Goal: Task Accomplishment & Management: Use online tool/utility

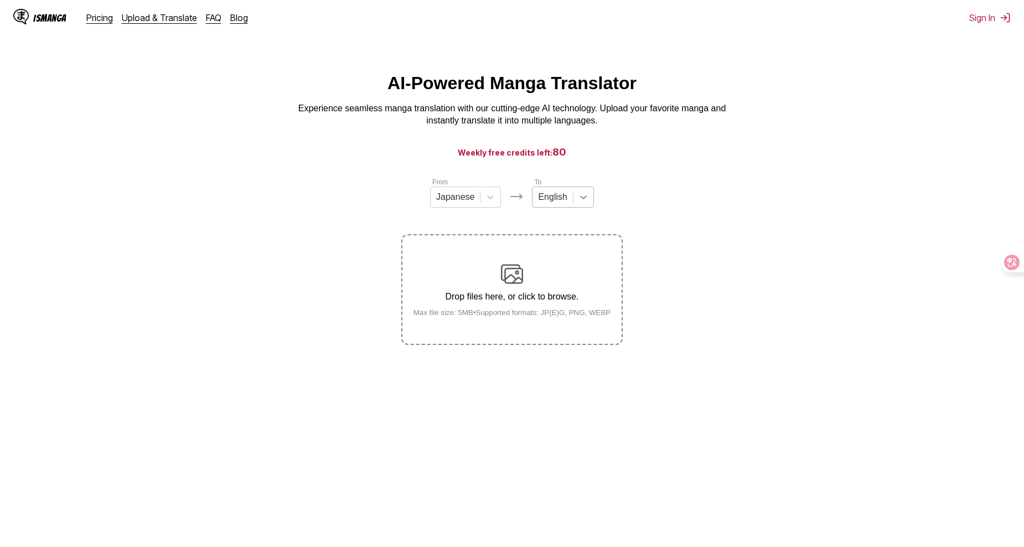
click at [582, 199] on icon at bounding box center [583, 197] width 7 height 4
click at [570, 347] on div "[DEMOGRAPHIC_DATA]" at bounding box center [562, 347] width 61 height 19
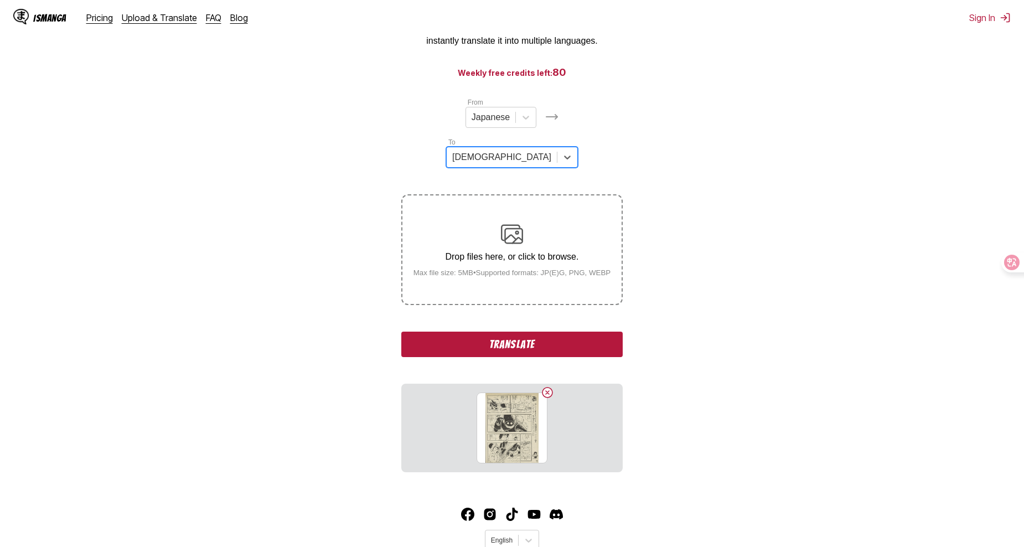
scroll to position [111, 0]
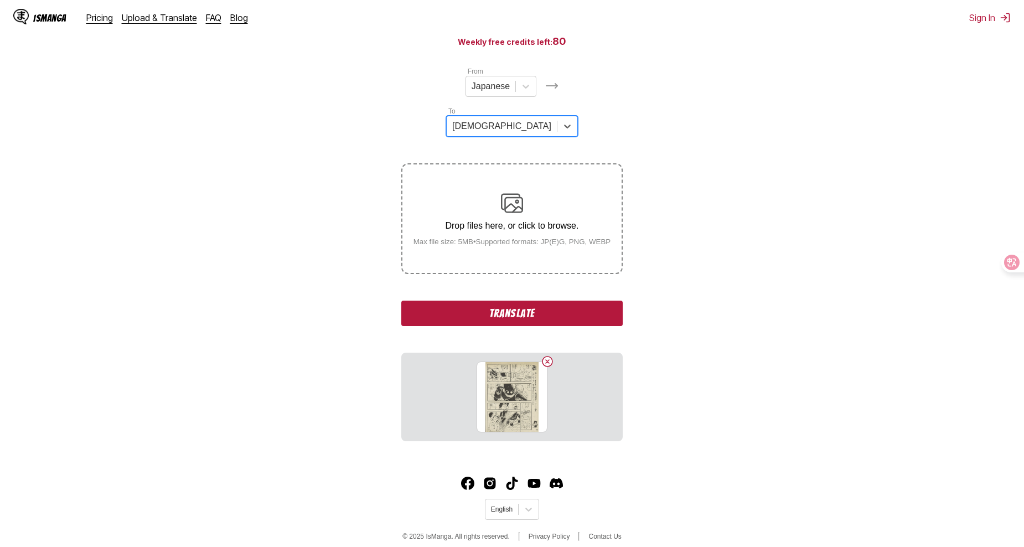
click at [493, 301] on button "Translate" at bounding box center [511, 313] width 221 height 25
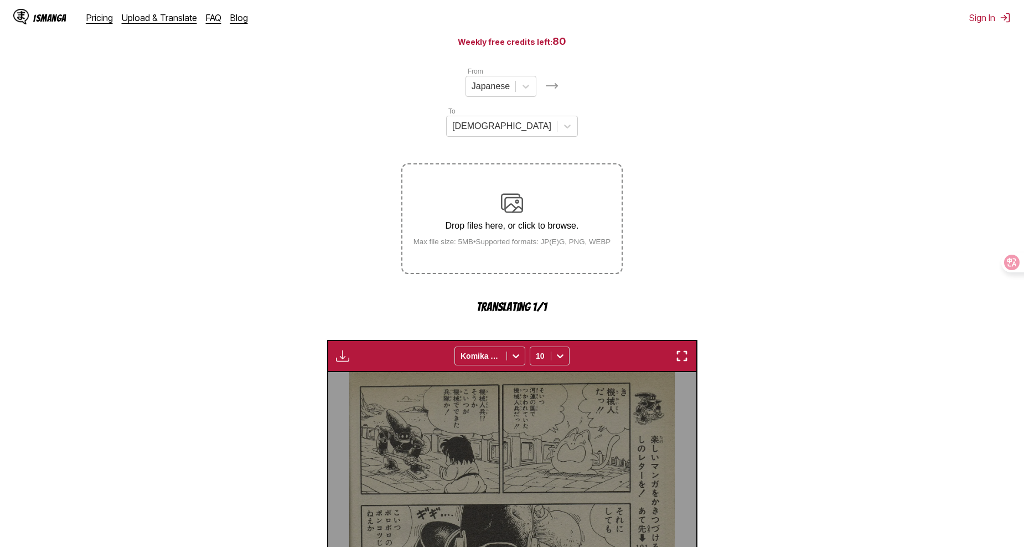
scroll to position [327, 0]
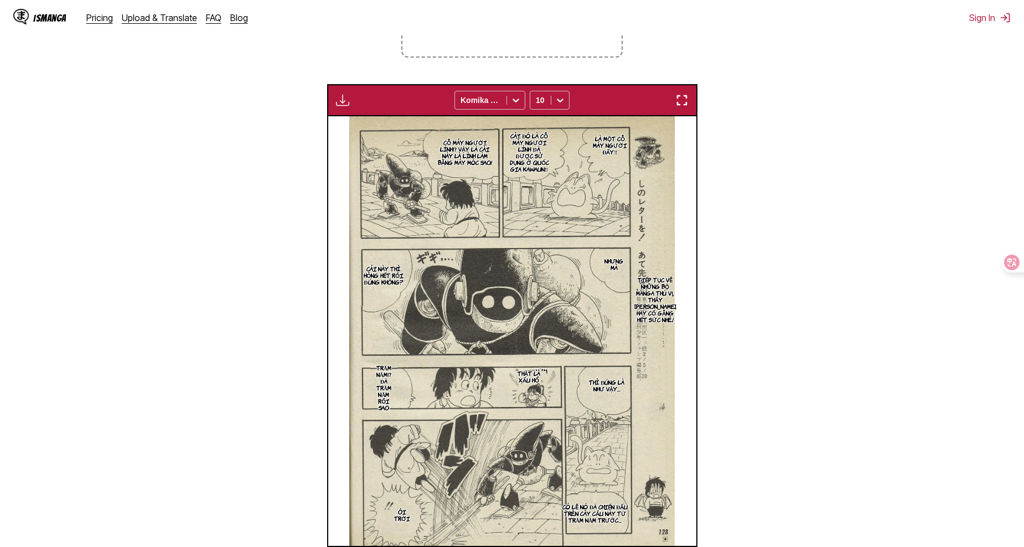
click at [658, 274] on p "Tiếp tục vẽ những bộ manga thú vị, thầy [PERSON_NAME], hãy cố gắng hết sức nhé!" at bounding box center [655, 299] width 47 height 51
click at [662, 309] on section "Tiếp tục vẽ những bộ manga thú vị, thầy [PERSON_NAME], hãy cố gắng hết sức nhé!" at bounding box center [655, 299] width 16 height 315
drag, startPoint x: 655, startPoint y: 286, endPoint x: 643, endPoint y: 311, distance: 28.2
click at [643, 311] on img at bounding box center [511, 331] width 325 height 430
click at [664, 215] on div "Tiếp tục vẽ những bộ manga thú vị, thầy [PERSON_NAME], hãy cố gắng hết sức nhé!" at bounding box center [696, 195] width 99 height 106
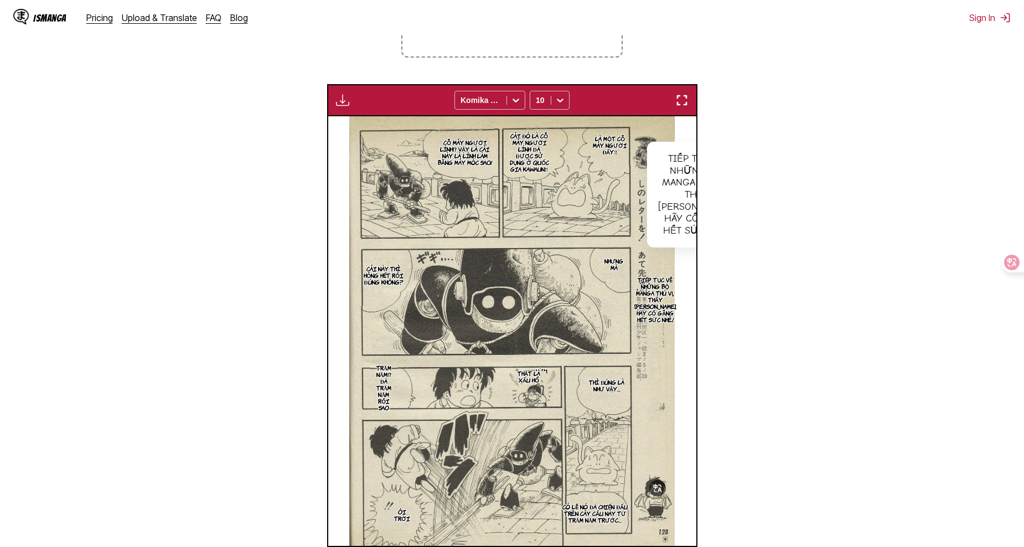
click at [667, 205] on div "Tiếp tục vẽ những bộ manga thú vị, thầy [PERSON_NAME], hãy cố gắng hết sức nhé!" at bounding box center [696, 195] width 99 height 106
click at [678, 207] on div "Tiếp tục vẽ những bộ manga thú vị, thầy [PERSON_NAME], hãy cố gắng hết sức nhé!" at bounding box center [696, 195] width 99 height 106
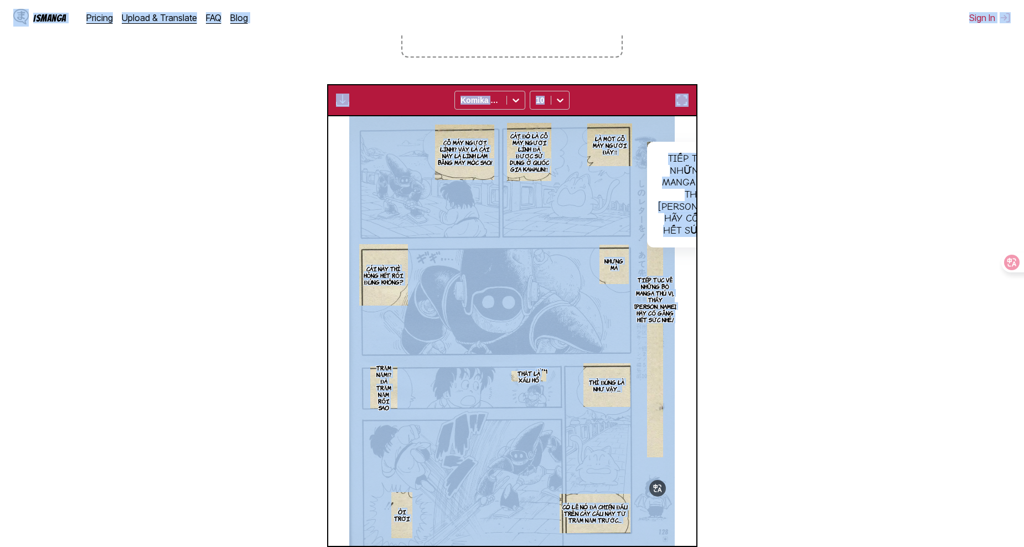
click at [678, 203] on div "Tiếp tục vẽ những bộ manga thú vị, thầy [PERSON_NAME], hãy cố gắng hết sức nhé!" at bounding box center [696, 195] width 99 height 106
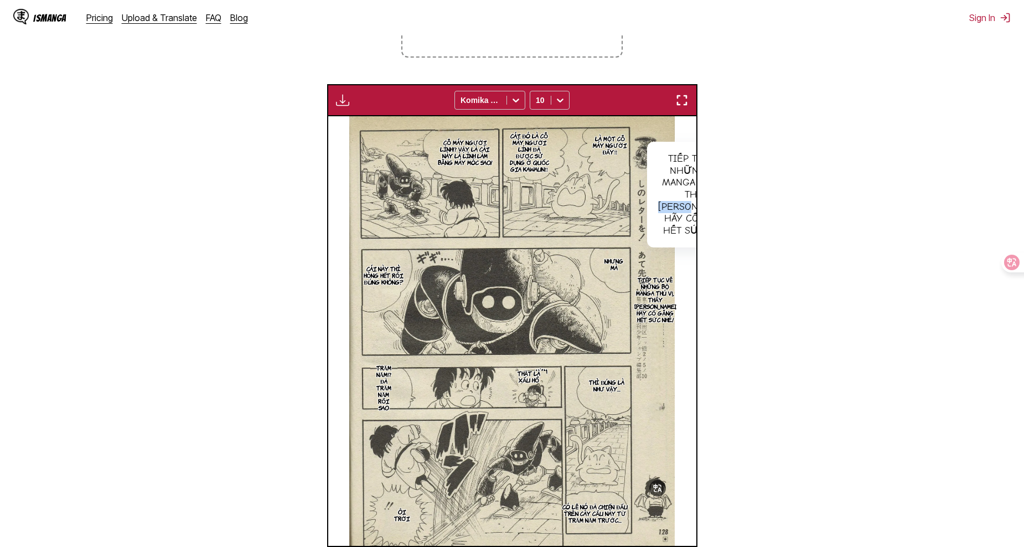
click at [678, 203] on div "Tiếp tục vẽ những bộ manga thú vị, thầy [PERSON_NAME], hãy cố gắng hết sức nhé!" at bounding box center [696, 195] width 99 height 106
drag, startPoint x: 678, startPoint y: 203, endPoint x: 669, endPoint y: 132, distance: 71.4
click at [669, 142] on div "Tiếp tục vẽ những bộ manga thú vị, thầy [PERSON_NAME], hãy cố gắng hết sức nhé!" at bounding box center [696, 195] width 99 height 106
click at [682, 94] on img "button" at bounding box center [681, 100] width 13 height 13
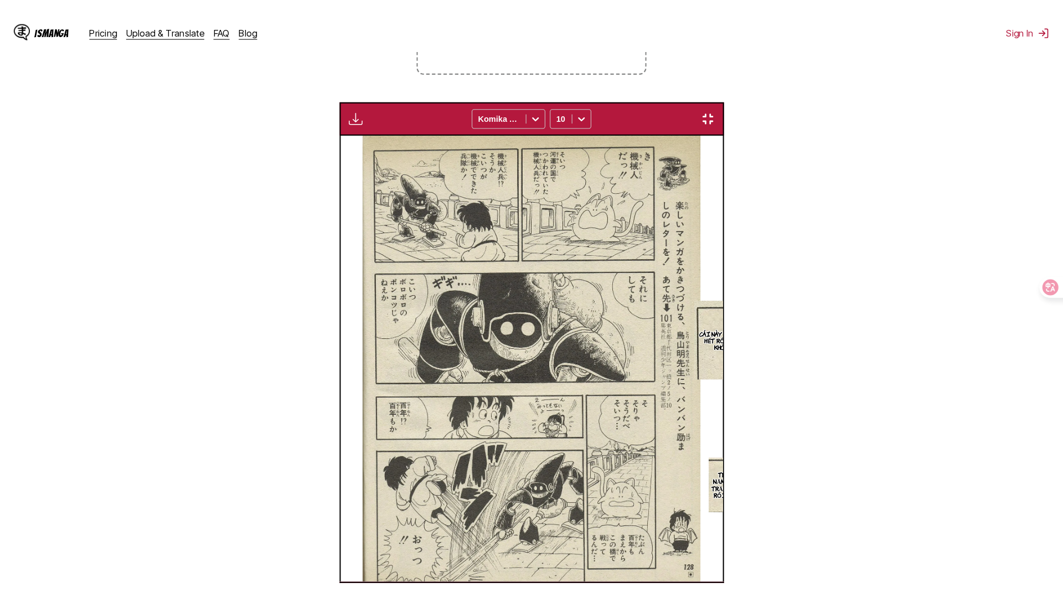
scroll to position [116, 0]
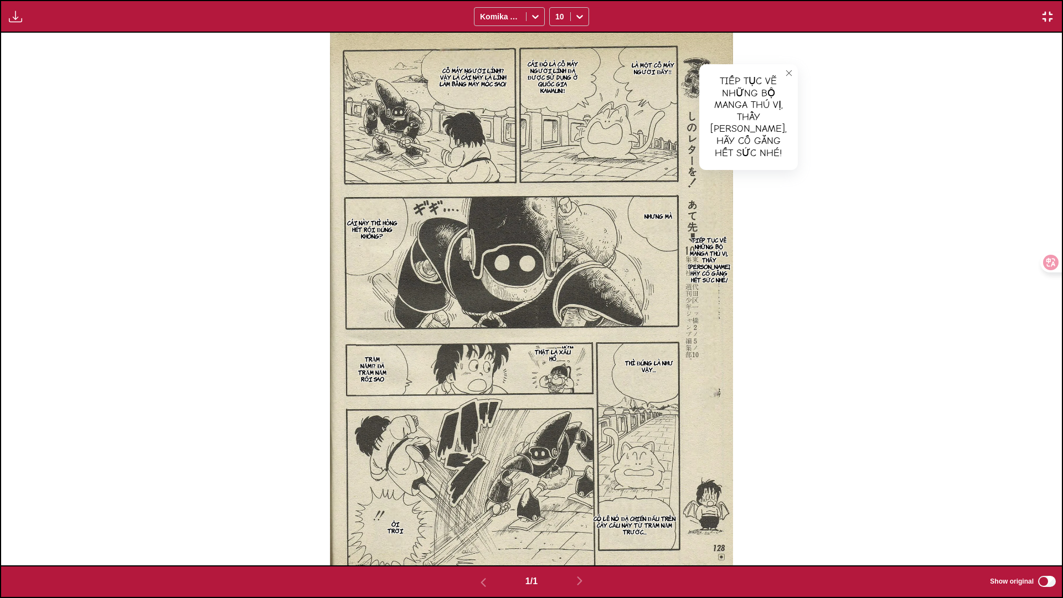
click at [786, 73] on icon "close-tooltip" at bounding box center [789, 73] width 6 height 6
drag, startPoint x: 700, startPoint y: 227, endPoint x: 708, endPoint y: 236, distance: 12.2
click at [708, 236] on p "Tiếp tục vẽ những bộ manga thú vị, thầy [PERSON_NAME], hãy cố gắng hết sức nhé!" at bounding box center [709, 259] width 47 height 51
drag, startPoint x: 708, startPoint y: 236, endPoint x: 708, endPoint y: 270, distance: 33.2
click at [708, 270] on p "Tiếp tục vẽ những bộ manga thú vị, thầy [PERSON_NAME], hãy cố gắng hết sức nhé!" at bounding box center [709, 259] width 47 height 51
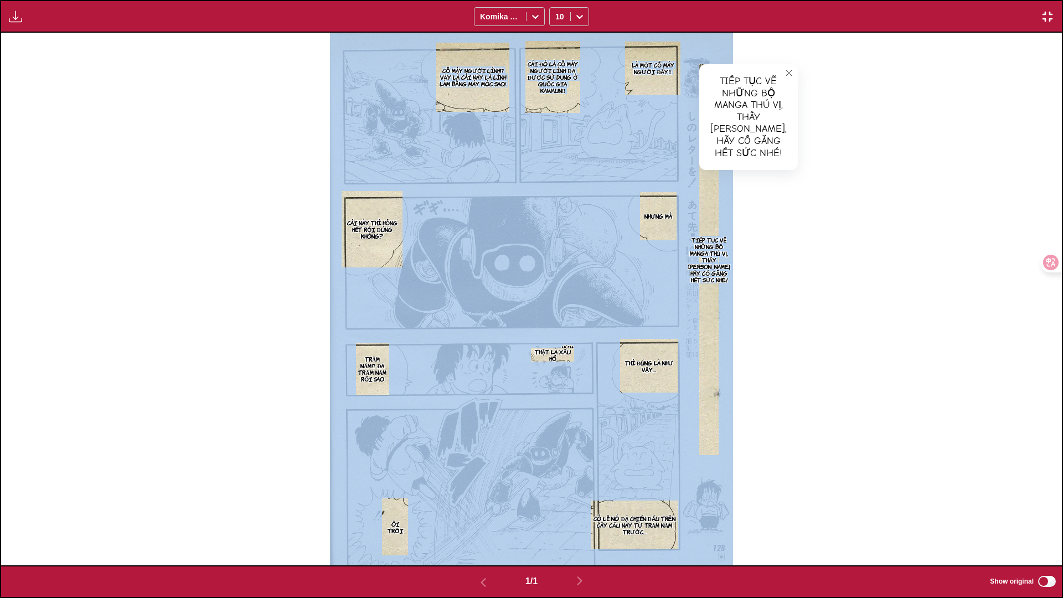
drag, startPoint x: 708, startPoint y: 289, endPoint x: 727, endPoint y: 266, distance: 29.5
click at [727, 266] on div "Là một cỗ máy người đấy‼ Cái đó là cỗ máy người lính đã được sử dụng ở quốc gia…" at bounding box center [531, 299] width 1061 height 533
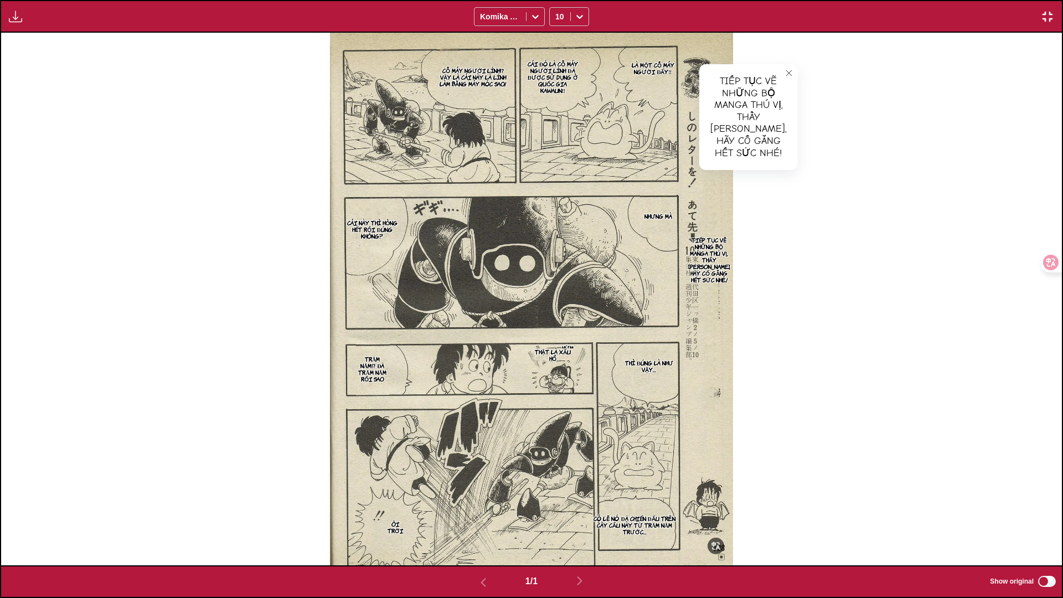
drag, startPoint x: 727, startPoint y: 266, endPoint x: 714, endPoint y: 311, distance: 46.2
click at [714, 311] on section "Tiếp tục vẽ những bộ manga thú vị, thầy [PERSON_NAME], hãy cố gắng hết sức nhé!" at bounding box center [709, 259] width 20 height 391
click at [700, 338] on section "Tiếp tục vẽ những bộ manga thú vị, thầy [PERSON_NAME], hãy cố gắng hết sức nhé!" at bounding box center [709, 259] width 20 height 391
click at [756, 329] on div "Là một cỗ máy người đấy‼ Cái đó là cỗ máy người lính đã được sử dụng ở quốc gia…" at bounding box center [531, 299] width 1061 height 533
click at [812, 333] on div "Là một cỗ máy người đấy‼ Cái đó là cỗ máy người lính đã được sử dụng ở quốc gia…" at bounding box center [531, 299] width 1061 height 533
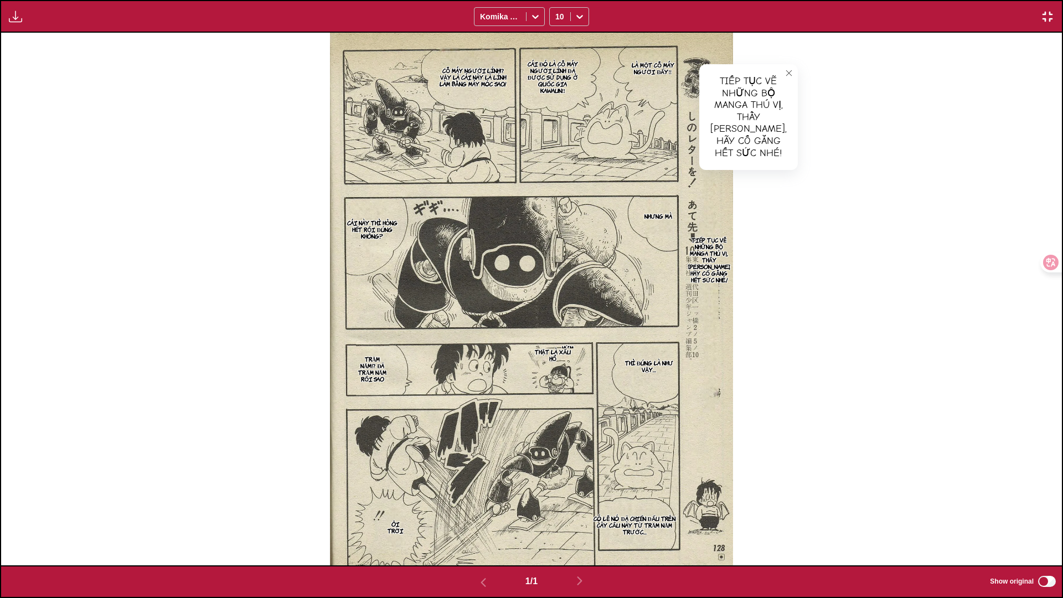
click at [785, 73] on icon "close-tooltip" at bounding box center [789, 73] width 8 height 8
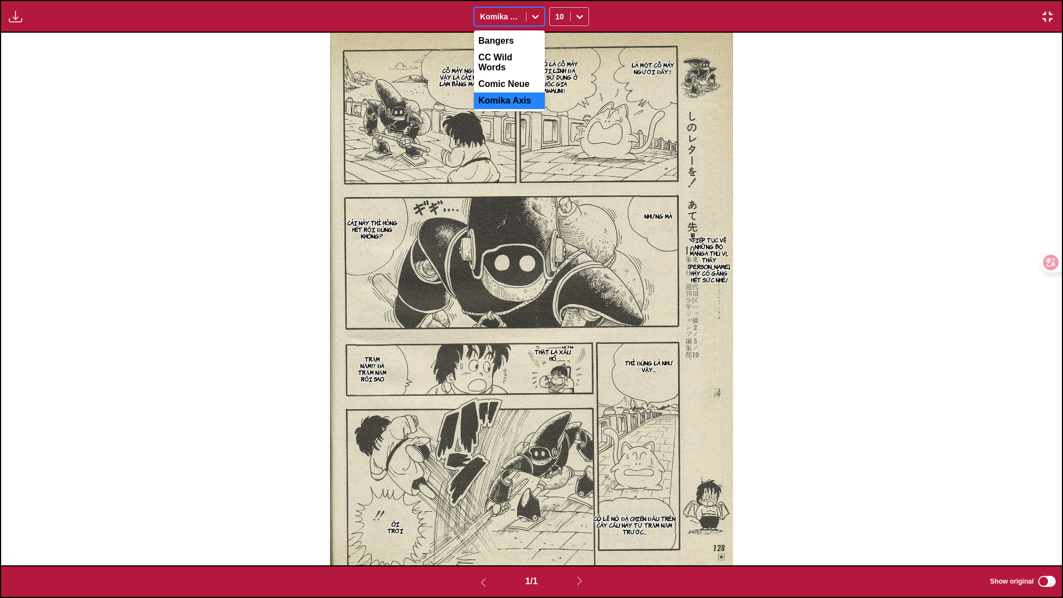
click at [534, 14] on icon at bounding box center [535, 16] width 11 height 11
click at [514, 79] on div "Comic Neue" at bounding box center [509, 84] width 71 height 17
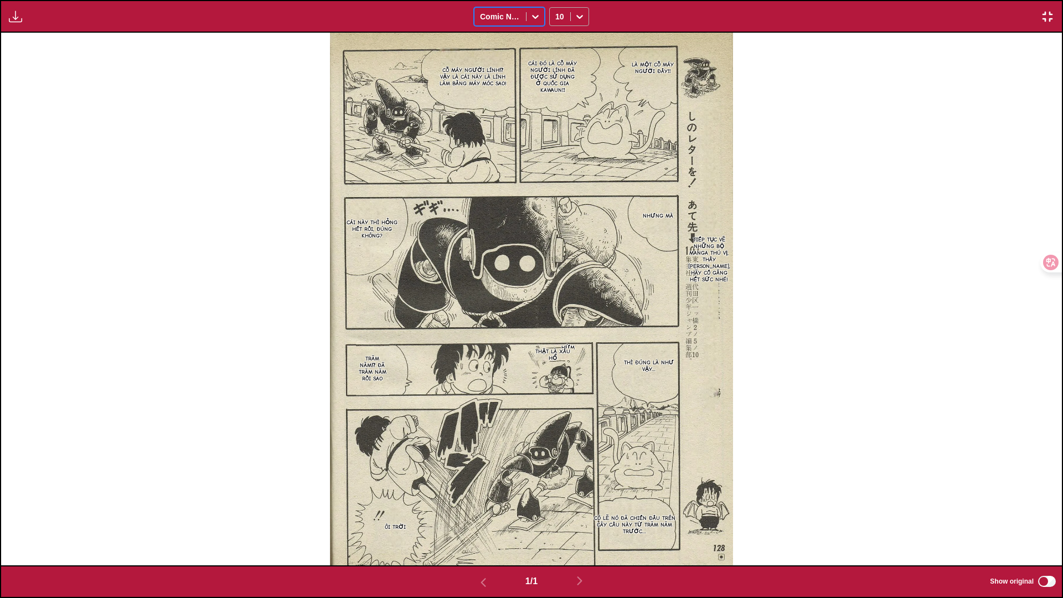
click at [586, 16] on div at bounding box center [580, 17] width 18 height 18
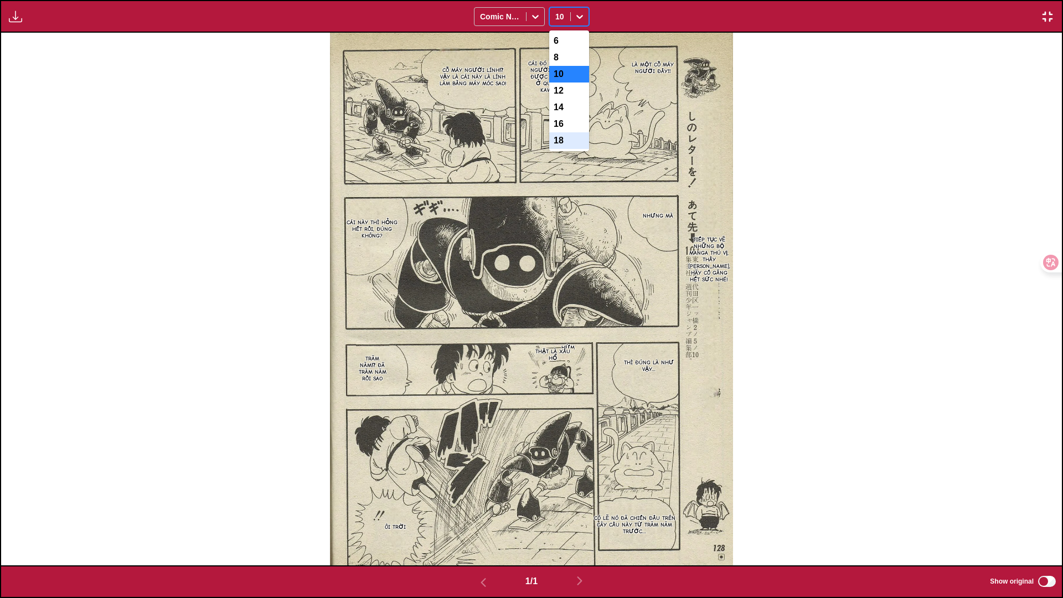
click at [572, 149] on div "18" at bounding box center [569, 140] width 40 height 17
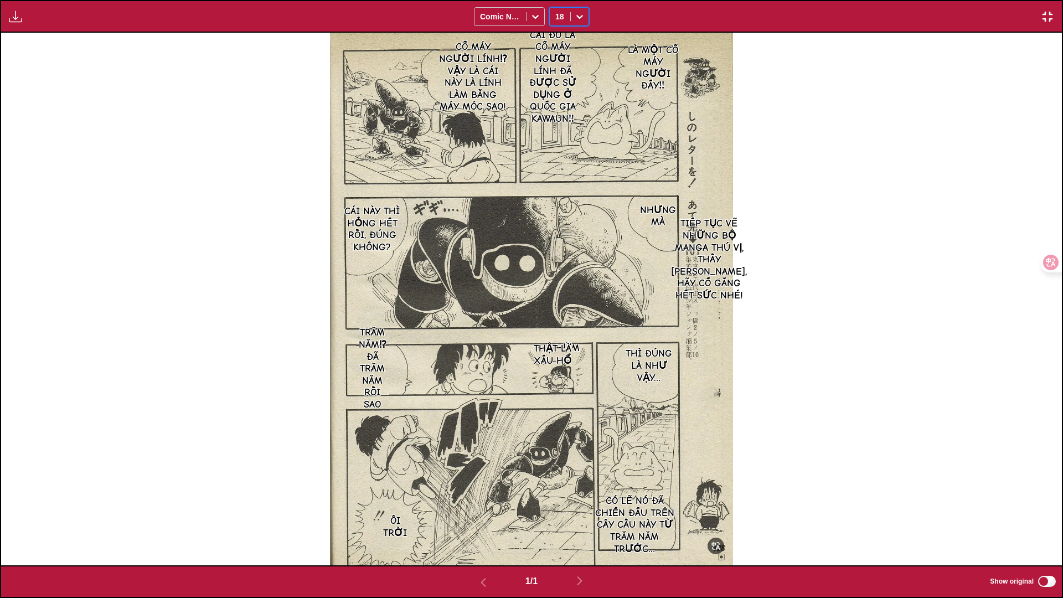
click at [572, 15] on div at bounding box center [580, 17] width 18 height 18
click at [566, 130] on div "16" at bounding box center [569, 124] width 40 height 17
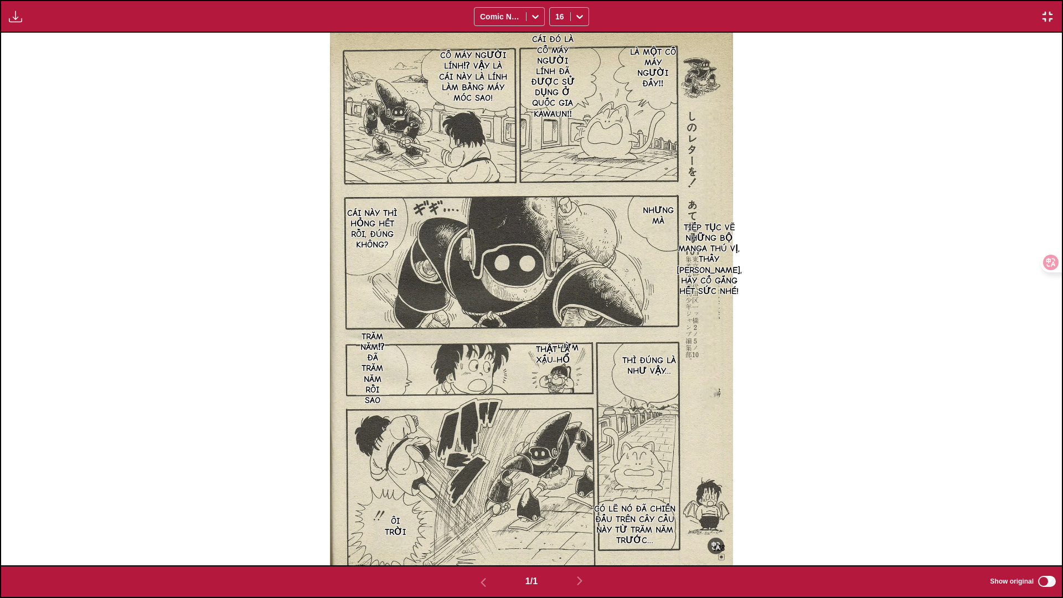
click at [396, 528] on p "Ôi trời" at bounding box center [395, 526] width 26 height 25
click at [575, 17] on icon at bounding box center [579, 16] width 11 height 11
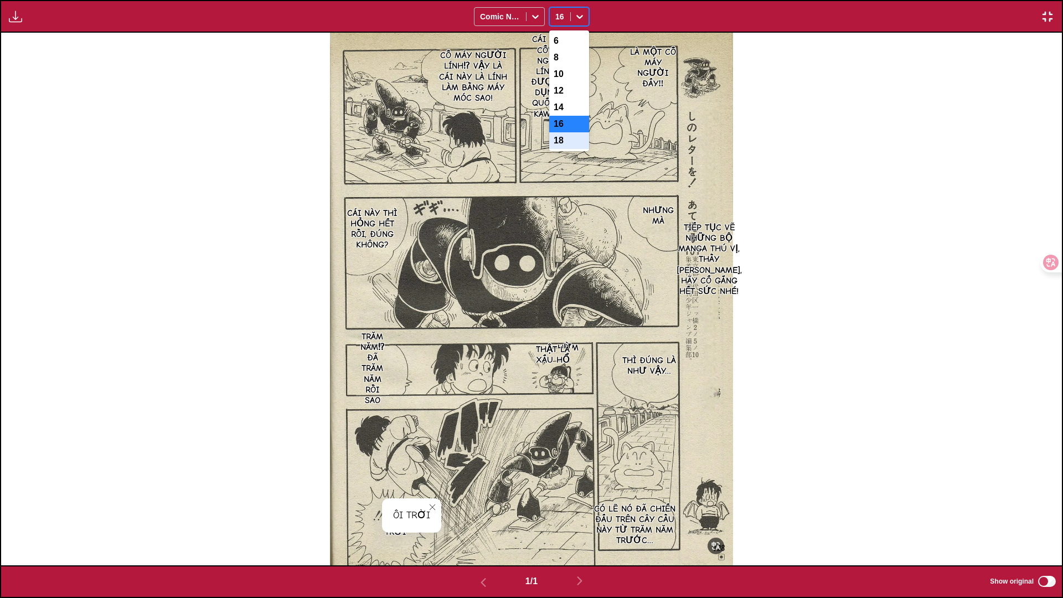
click at [558, 149] on div "18" at bounding box center [569, 140] width 40 height 17
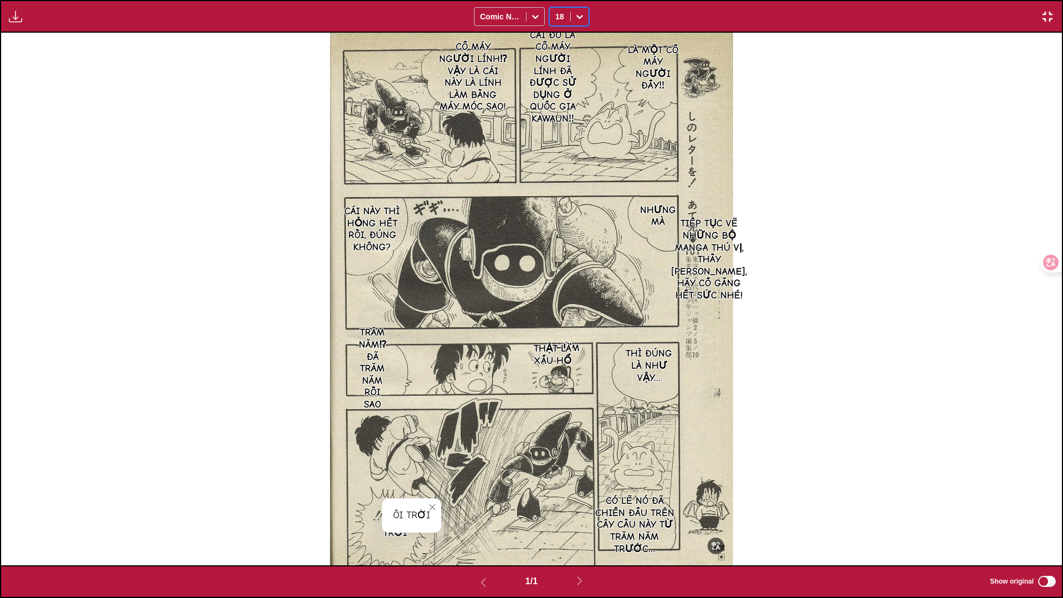
click at [582, 12] on icon at bounding box center [579, 16] width 11 height 11
click at [562, 131] on div "16" at bounding box center [569, 124] width 40 height 17
click at [553, 68] on p "Cái đó là cỗ máy người lính đã được sử dụng ở quốc gia Kawaun‼" at bounding box center [552, 77] width 55 height 90
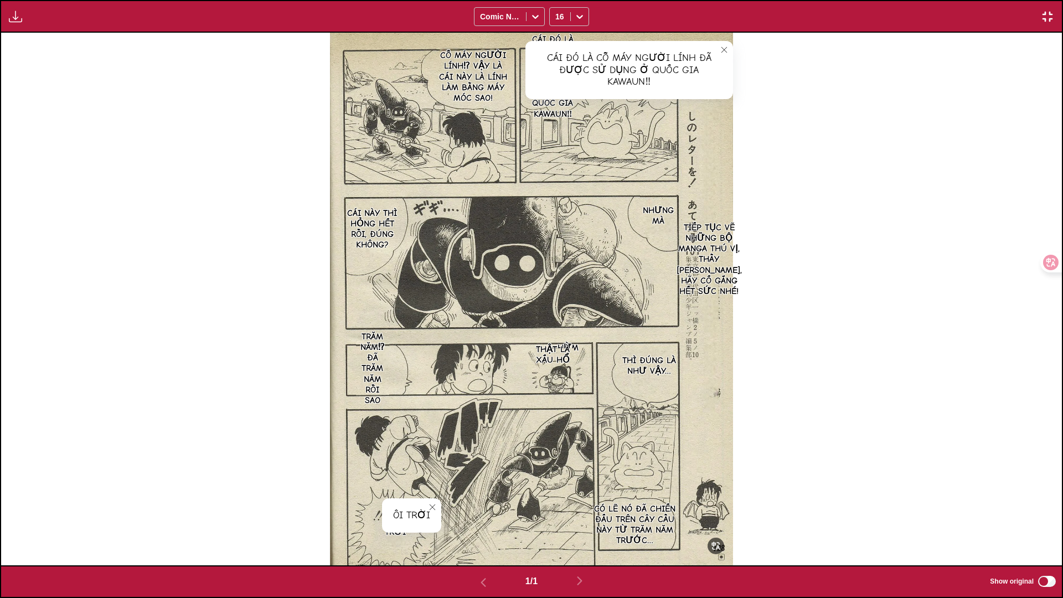
click at [594, 130] on img at bounding box center [531, 299] width 403 height 533
click at [684, 248] on img at bounding box center [531, 299] width 403 height 533
click at [661, 215] on p "Nhưng mà" at bounding box center [658, 215] width 37 height 25
click at [627, 273] on img at bounding box center [531, 299] width 403 height 533
click at [359, 373] on p "Trăm năm⁉ Đã trăm năm rồi sao" at bounding box center [372, 368] width 33 height 79
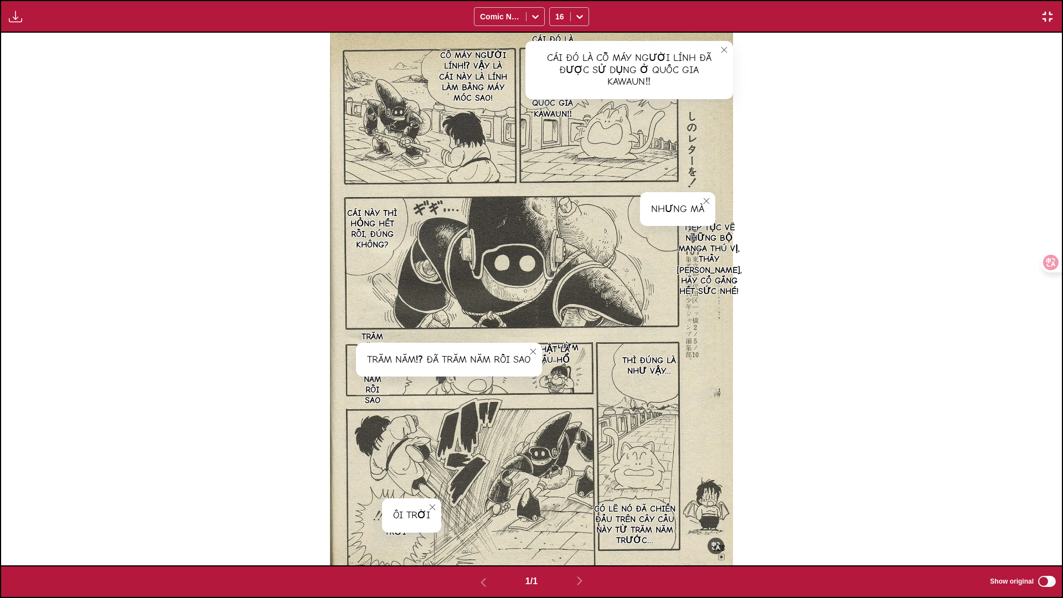
click at [429, 359] on div "Trăm năm⁉ Đã trăm năm rồi sao" at bounding box center [449, 360] width 186 height 34
click at [429, 356] on div "Trăm năm⁉ Đã trăm năm rồi sao" at bounding box center [449, 360] width 186 height 34
click at [431, 359] on div "Trăm năm⁉ Đã trăm năm rồi sao" at bounding box center [449, 360] width 186 height 34
click at [479, 403] on img at bounding box center [531, 299] width 403 height 533
click at [455, 362] on div "Trăm năm⁉ Đã trăm năm rồi sao" at bounding box center [449, 360] width 186 height 34
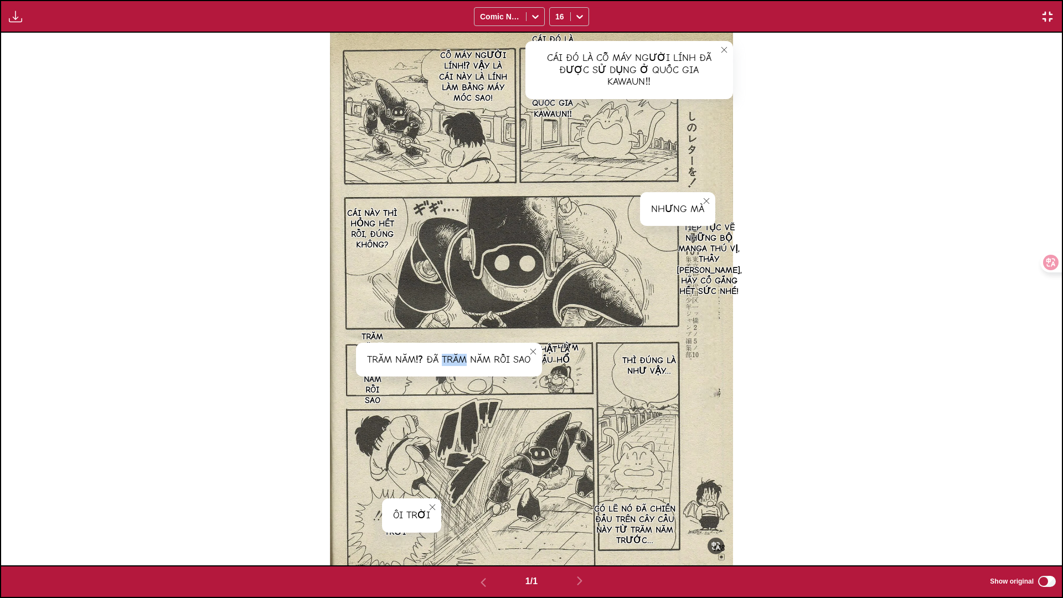
click at [455, 362] on div "Trăm năm⁉ Đã trăm năm rồi sao" at bounding box center [449, 360] width 186 height 34
drag, startPoint x: 455, startPoint y: 362, endPoint x: 438, endPoint y: 362, distance: 16.6
click at [438, 362] on div "Trăm năm⁉ Đã trăm năm rồi sao" at bounding box center [449, 360] width 186 height 34
click at [431, 360] on div "Trăm năm⁉ Đã trăm năm rồi sao" at bounding box center [449, 360] width 186 height 34
click at [431, 359] on div "Trăm năm⁉ Đã trăm năm rồi sao" at bounding box center [449, 360] width 186 height 34
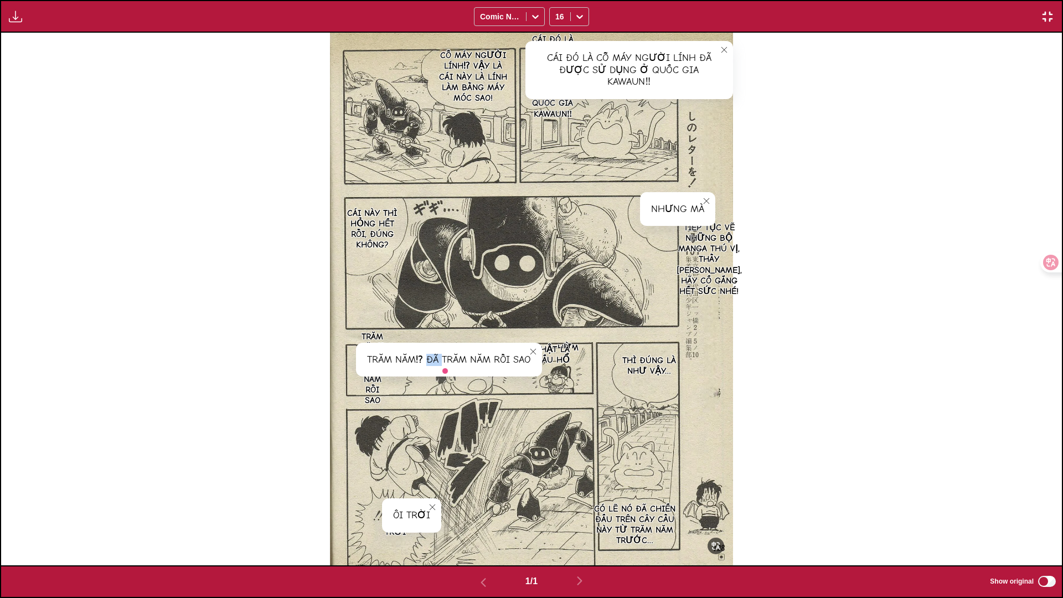
click at [429, 359] on div "Trăm năm⁉ Đã trăm năm rồi sao" at bounding box center [449, 360] width 186 height 34
click at [457, 199] on img at bounding box center [531, 299] width 403 height 533
click at [534, 15] on icon at bounding box center [535, 16] width 11 height 11
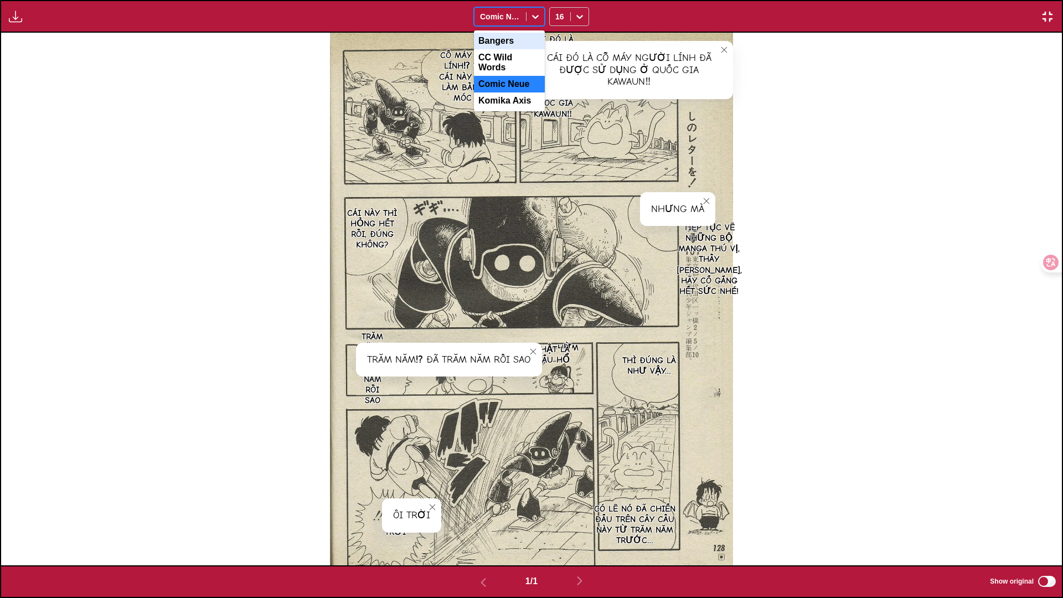
click at [517, 46] on div "Bangers" at bounding box center [509, 41] width 71 height 17
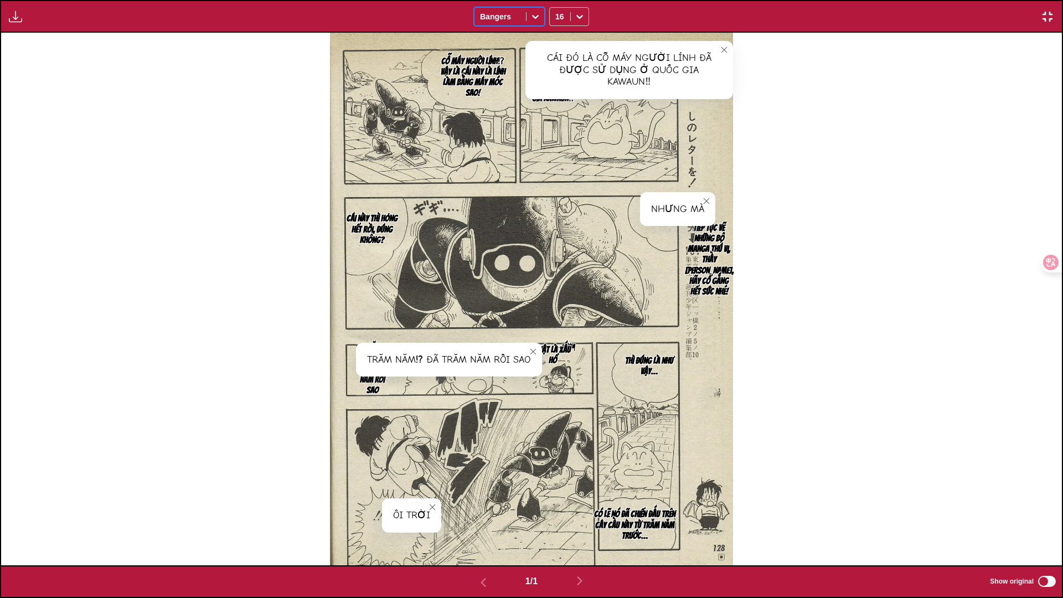
click at [529, 19] on div at bounding box center [536, 17] width 18 height 18
click at [515, 56] on div "CC Wild Words" at bounding box center [509, 62] width 71 height 27
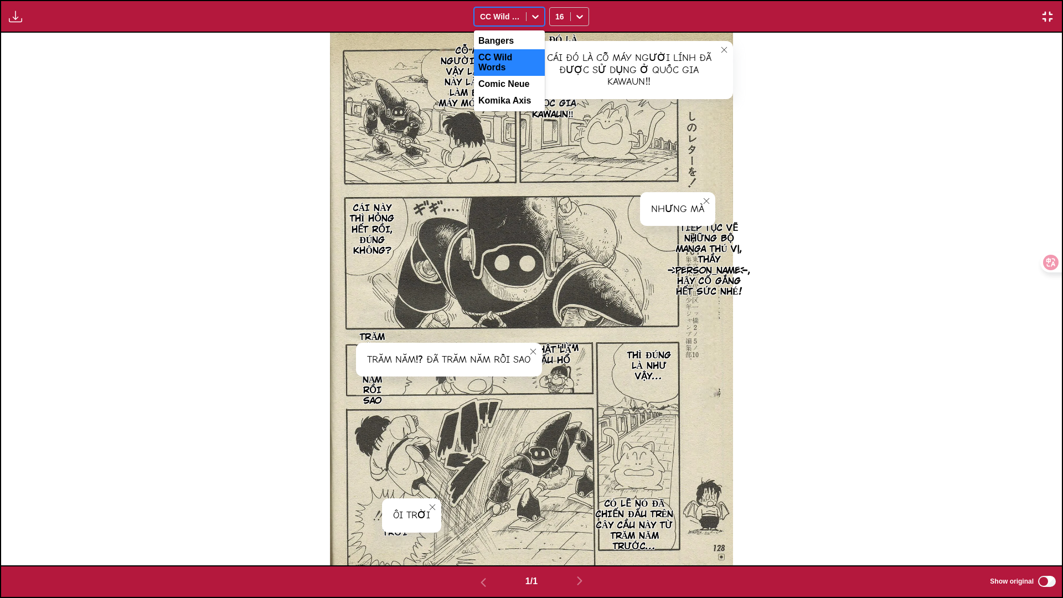
click at [514, 19] on div at bounding box center [500, 16] width 40 height 11
click at [508, 96] on div "Komika Axis" at bounding box center [509, 100] width 71 height 17
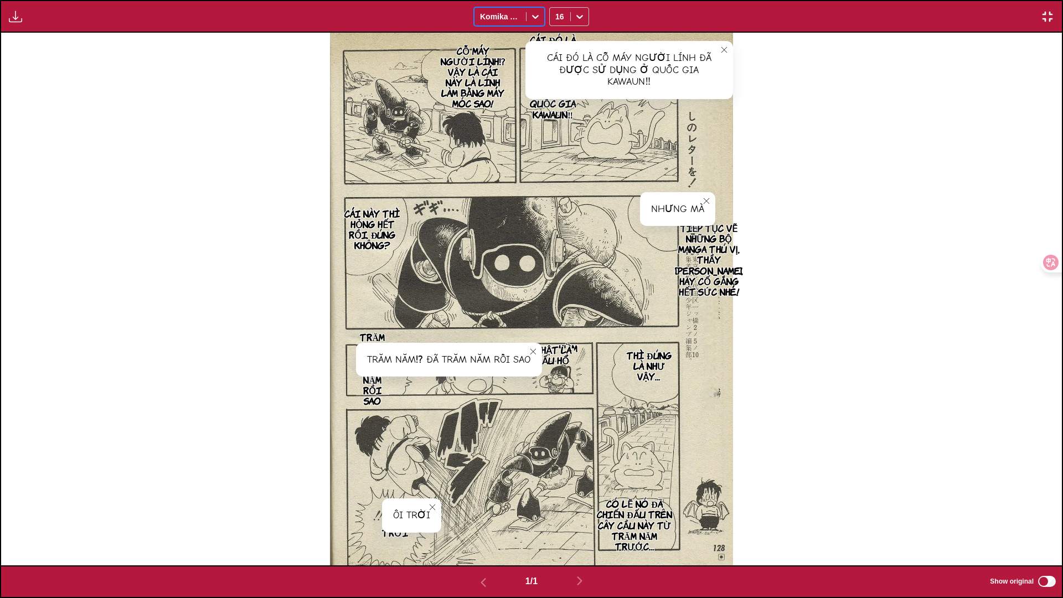
click at [513, 13] on div at bounding box center [500, 16] width 40 height 11
click at [504, 76] on div "Comic Neue" at bounding box center [509, 84] width 71 height 17
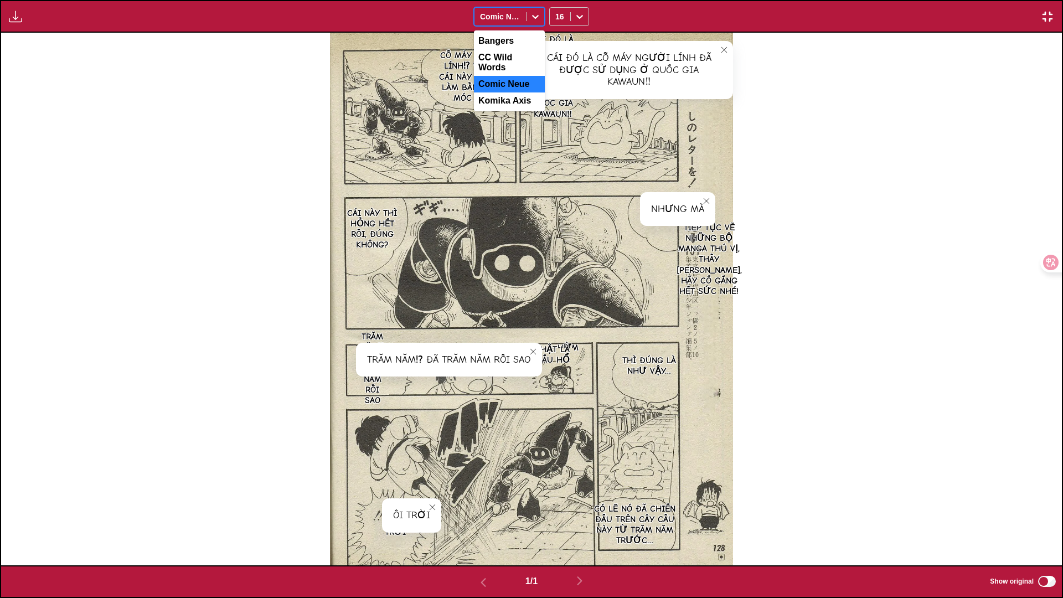
click at [509, 14] on div at bounding box center [500, 16] width 40 height 11
click at [498, 92] on div "Komika Axis" at bounding box center [509, 100] width 71 height 17
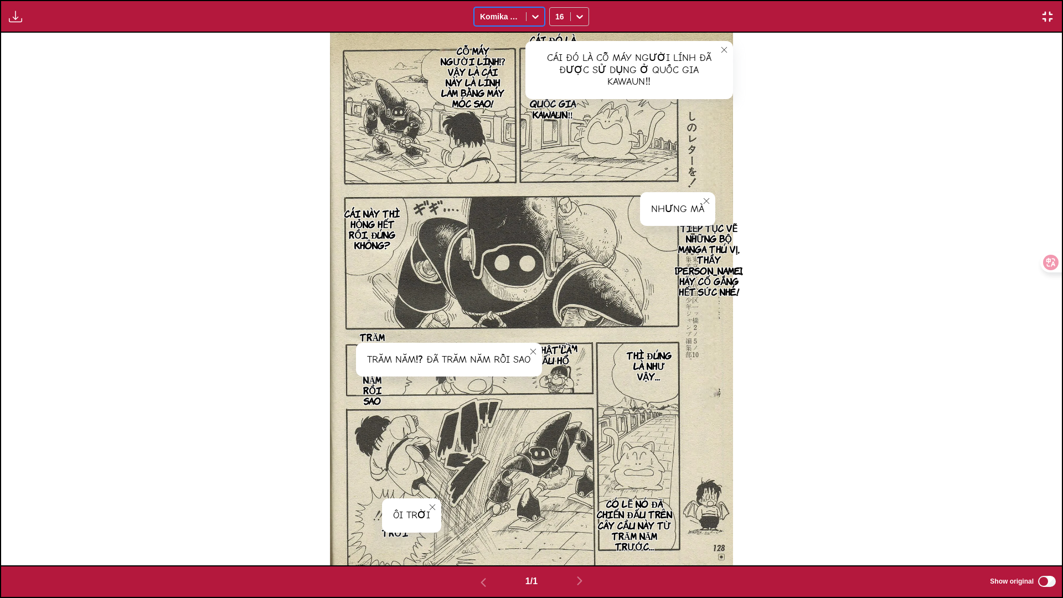
click at [508, 19] on div at bounding box center [500, 16] width 40 height 11
click at [507, 76] on div "Comic Neue" at bounding box center [509, 84] width 71 height 17
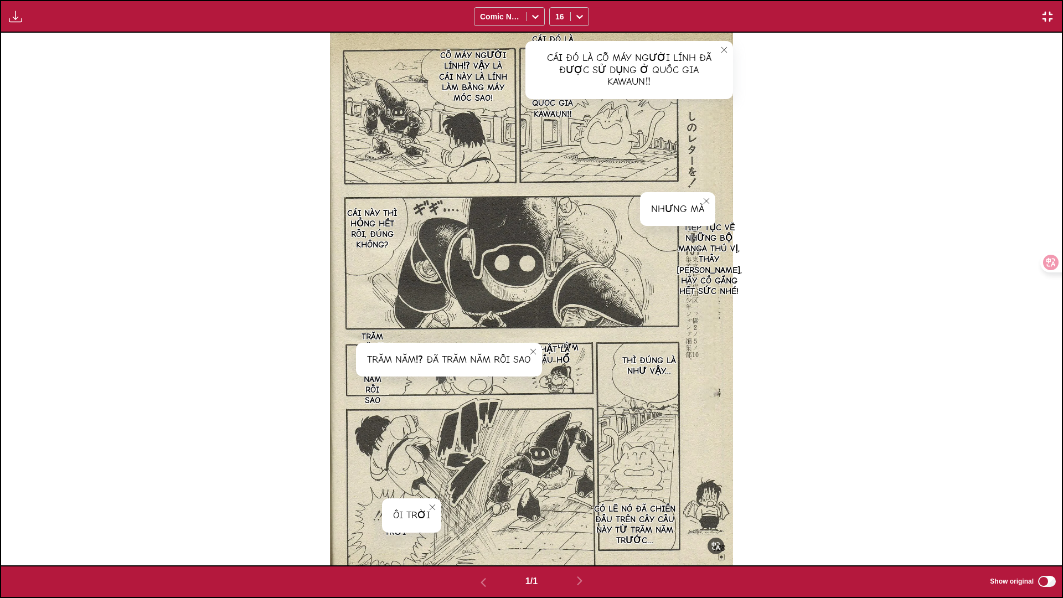
click at [679, 65] on div "Cái đó là cỗ máy người lính đã được sử dụng ở quốc gia Kawaun‼" at bounding box center [629, 70] width 208 height 58
click at [683, 68] on div "Cái đó là cỗ máy người lính đã được sử dụng ở quốc gia Kawaun‼" at bounding box center [629, 70] width 208 height 58
click at [679, 65] on div "Cái đó là cỗ máy người lính đã được sử dụng ở quốc gia Kawaun‼" at bounding box center [629, 70] width 208 height 58
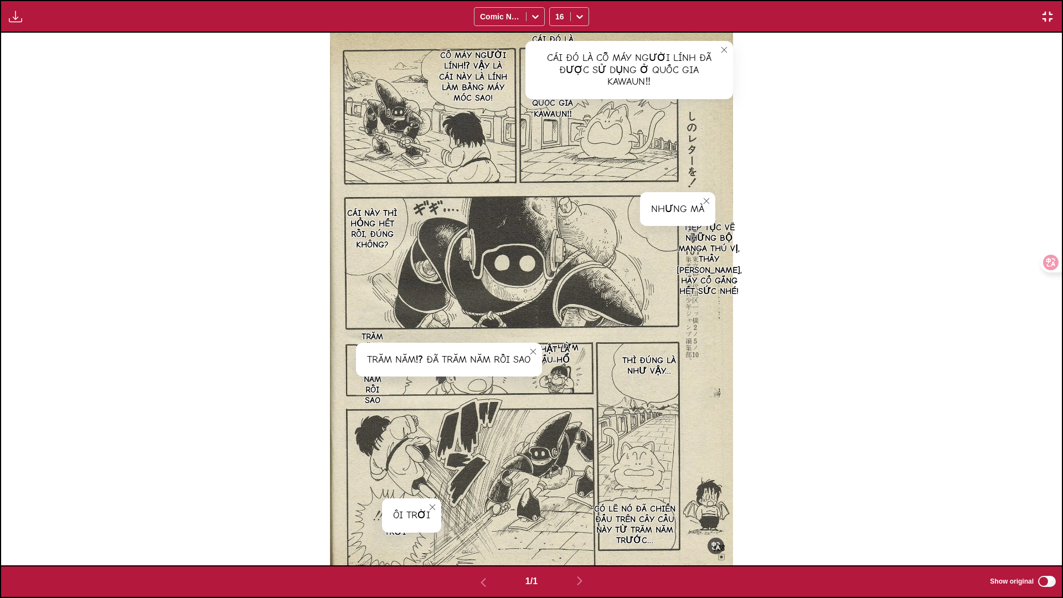
click at [637, 63] on div "Cái đó là cỗ máy người lính đã được sử dụng ở quốc gia Kawaun‼" at bounding box center [629, 70] width 208 height 58
click at [1024, 12] on img "button" at bounding box center [1047, 16] width 13 height 13
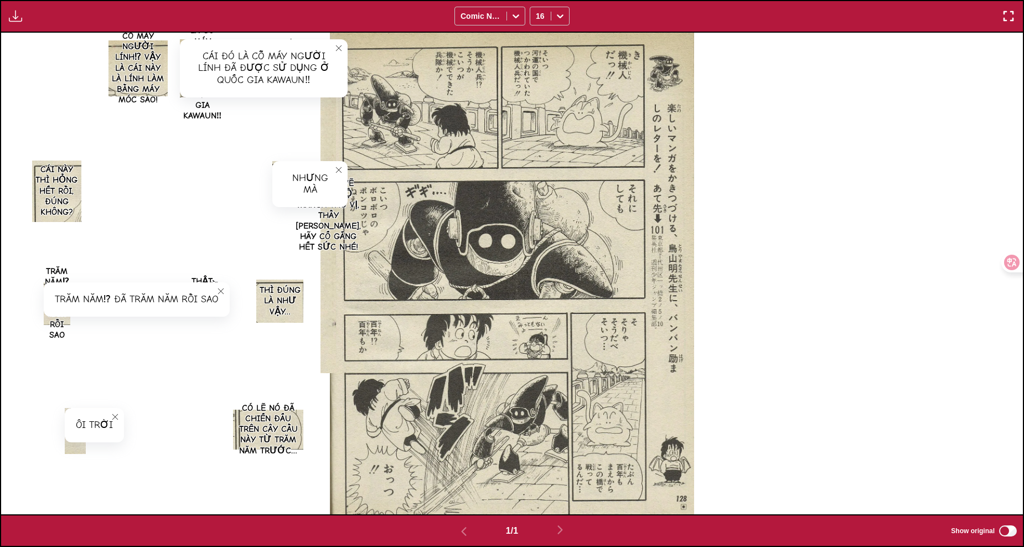
scroll to position [277, 0]
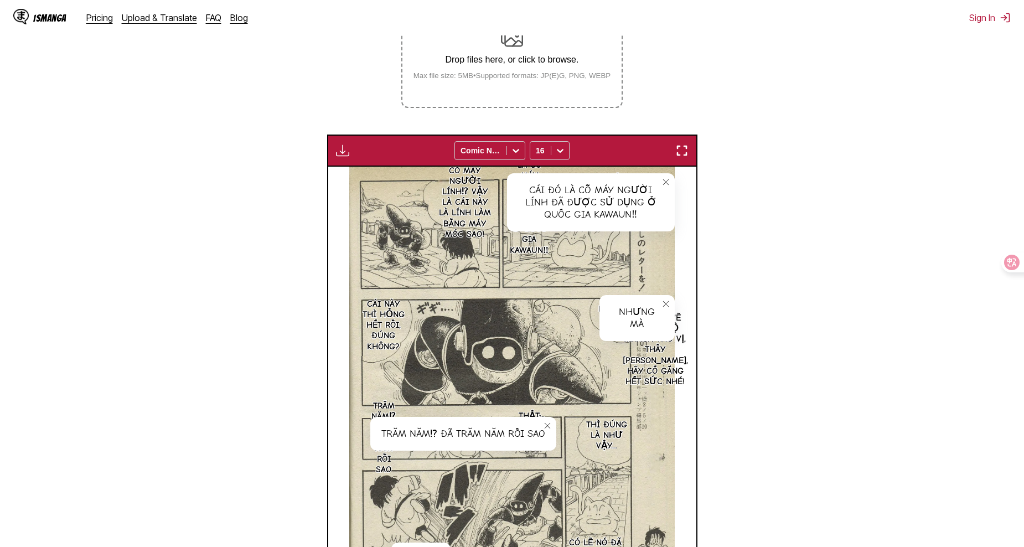
click at [343, 144] on img "button" at bounding box center [342, 150] width 13 height 13
drag, startPoint x: 771, startPoint y: 219, endPoint x: 776, endPoint y: 223, distance: 6.3
click at [776, 223] on section "From Japanese To Vietnamese Drop files here, or click to browse. Max file size:…" at bounding box center [512, 264] width 1006 height 729
click at [344, 144] on img "button" at bounding box center [342, 150] width 13 height 13
click at [861, 158] on section "From Japanese To Vietnamese Drop files here, or click to browse. Max file size:…" at bounding box center [512, 264] width 1006 height 729
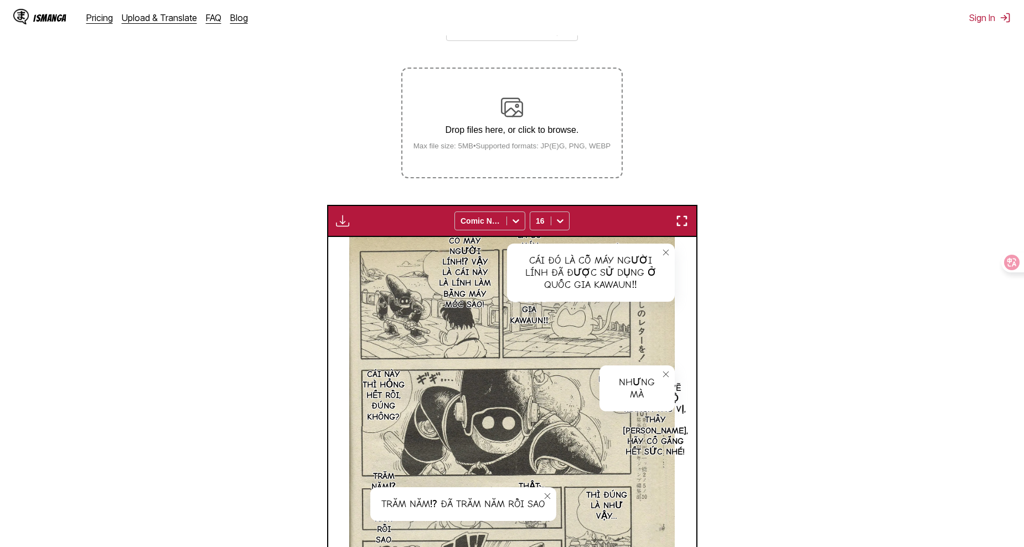
scroll to position [202, 0]
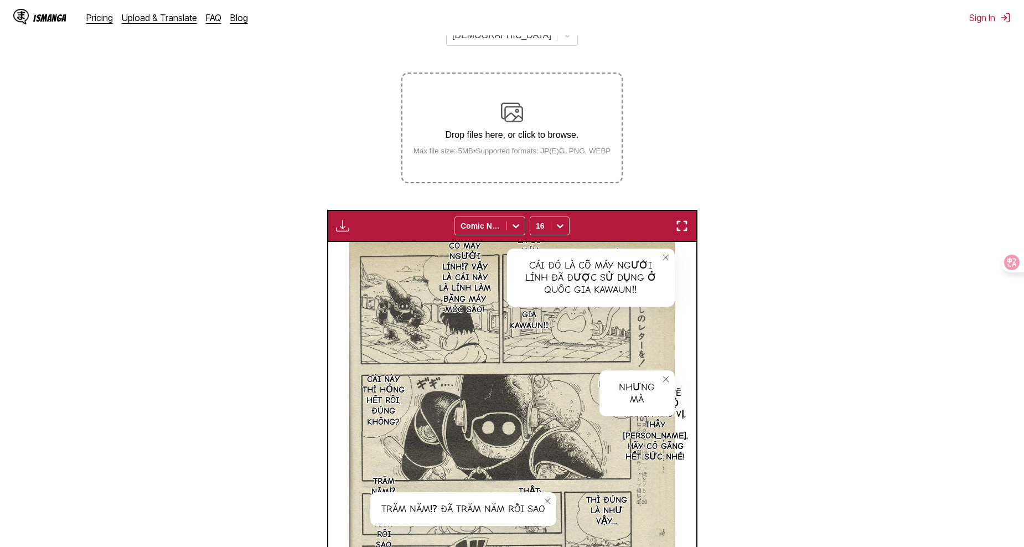
click at [667, 255] on icon "close-tooltip" at bounding box center [666, 258] width 6 height 6
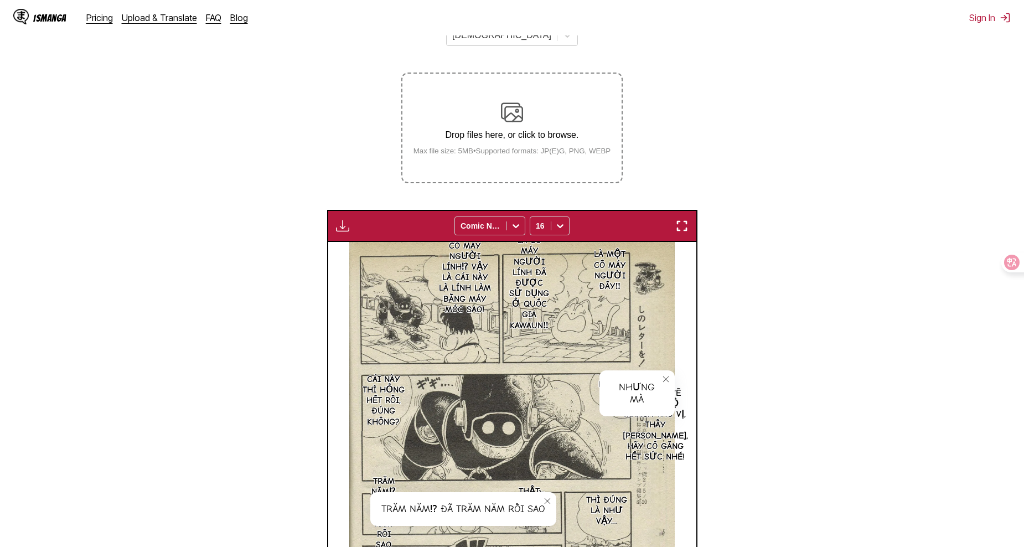
drag, startPoint x: 665, startPoint y: 340, endPoint x: 659, endPoint y: 339, distance: 6.3
click at [665, 376] on icon "close-tooltip" at bounding box center [666, 379] width 6 height 6
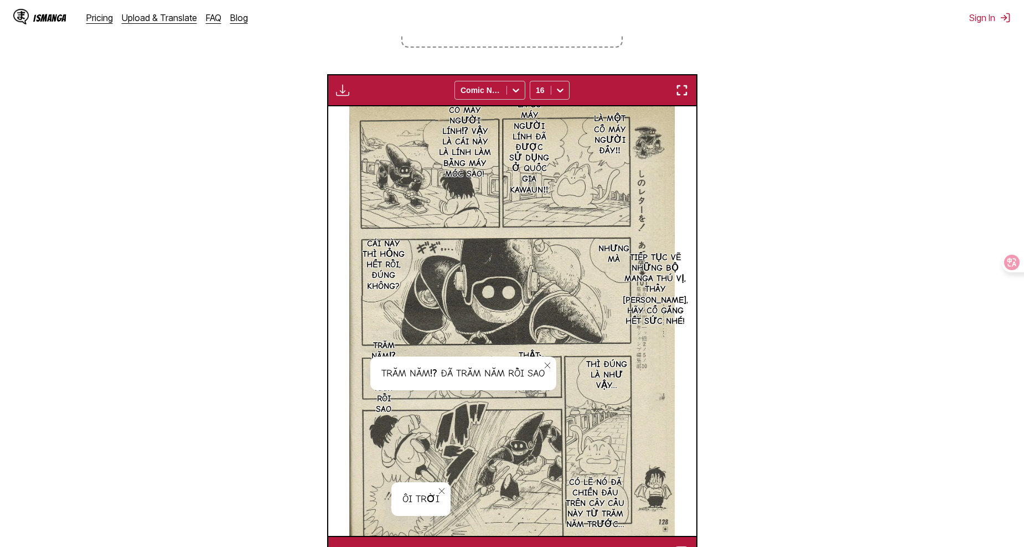
scroll to position [368, 0]
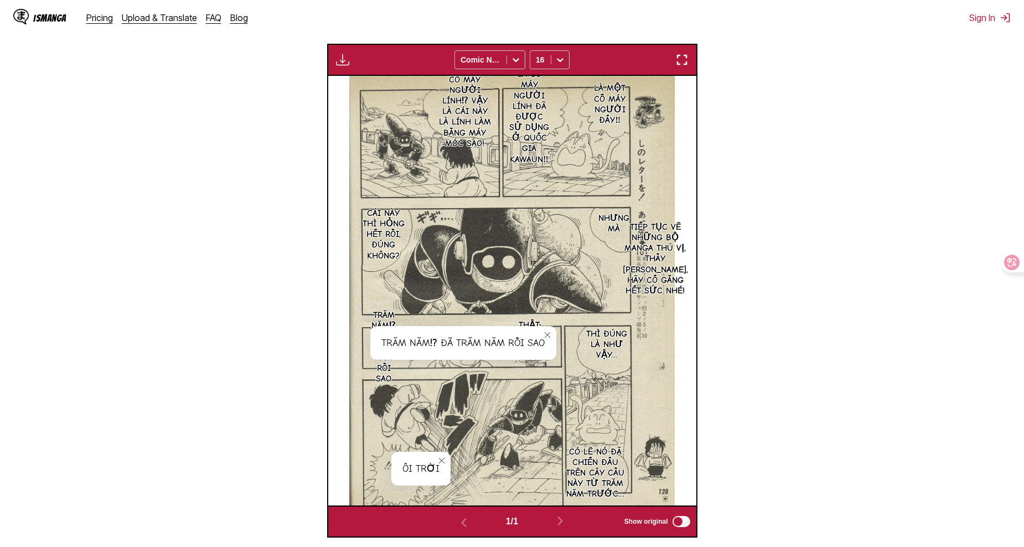
click at [551, 331] on icon "close-tooltip" at bounding box center [548, 335] width 8 height 8
click at [443, 457] on icon "close-tooltip" at bounding box center [442, 461] width 8 height 8
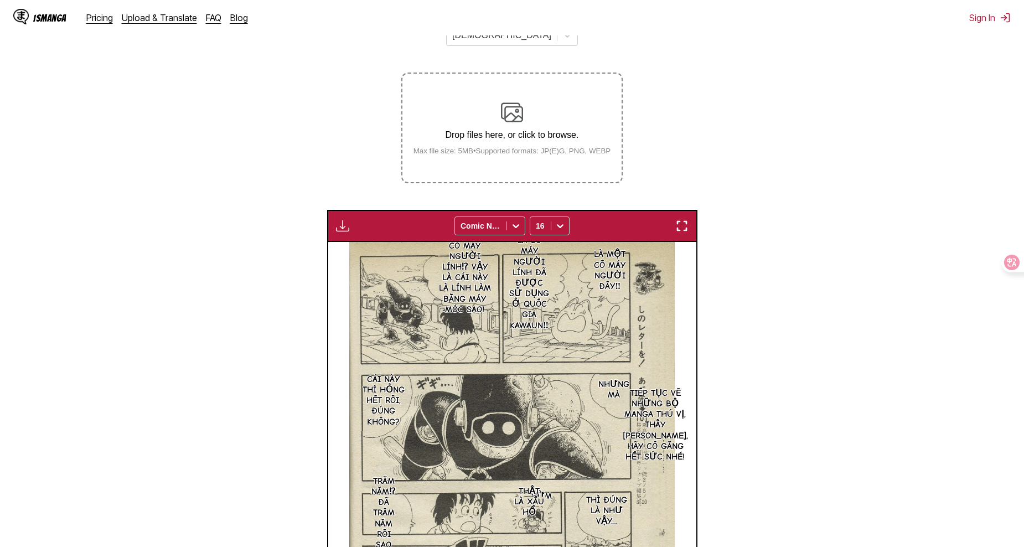
click at [683, 219] on button "button" at bounding box center [682, 226] width 20 height 14
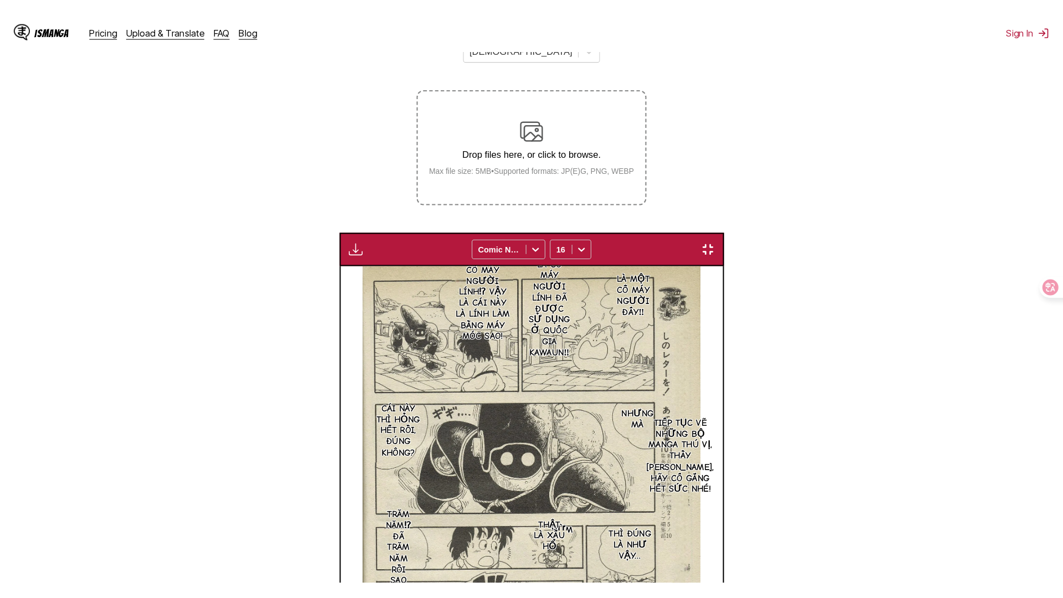
scroll to position [116, 0]
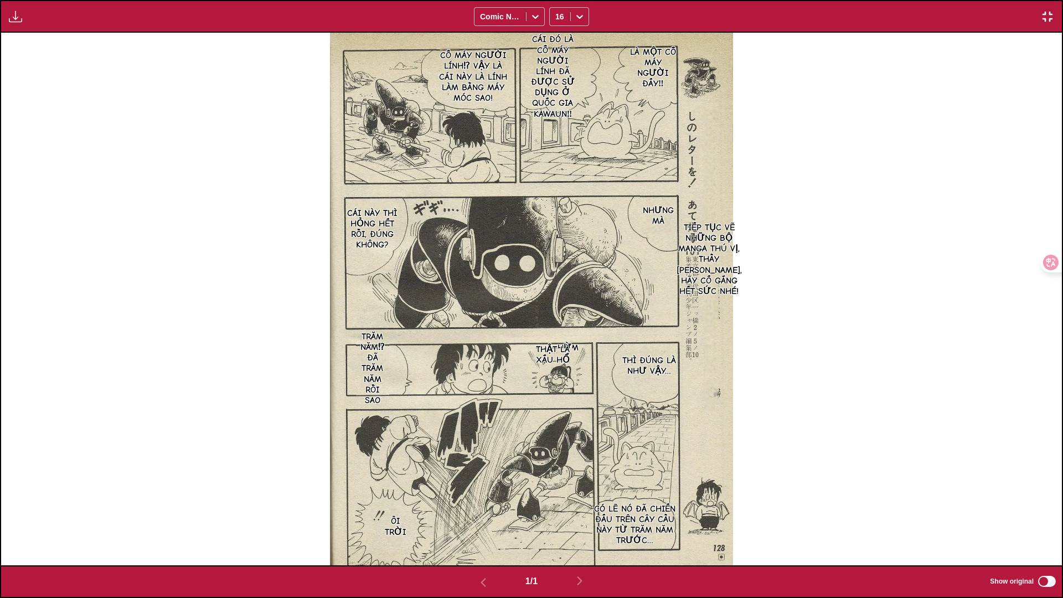
click at [824, 223] on div "Là một cỗ máy người đấy‼ Cái đó là cỗ máy người lính đã được sử dụng ở quốc gia…" at bounding box center [531, 299] width 1061 height 533
click at [1024, 13] on img "button" at bounding box center [1047, 16] width 13 height 13
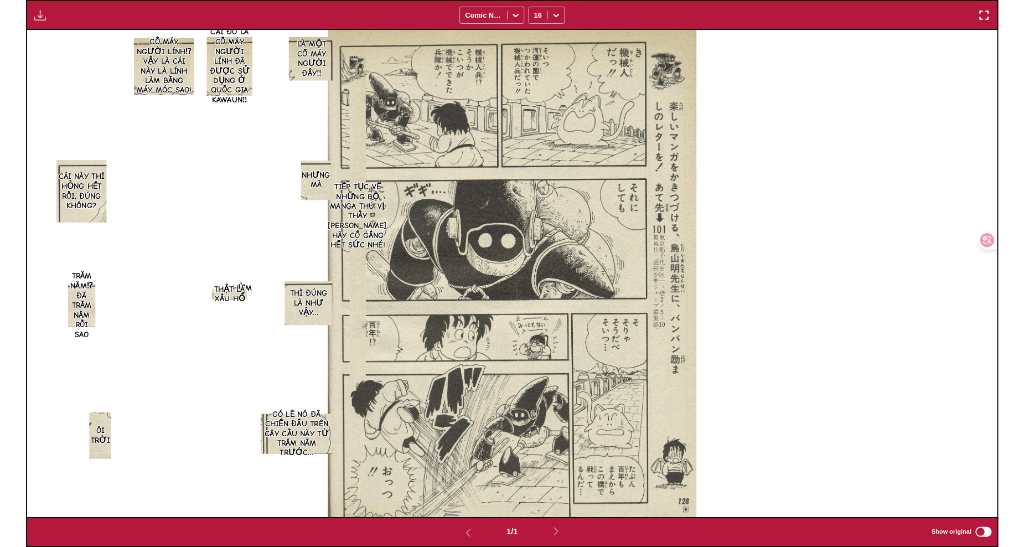
scroll to position [288, 0]
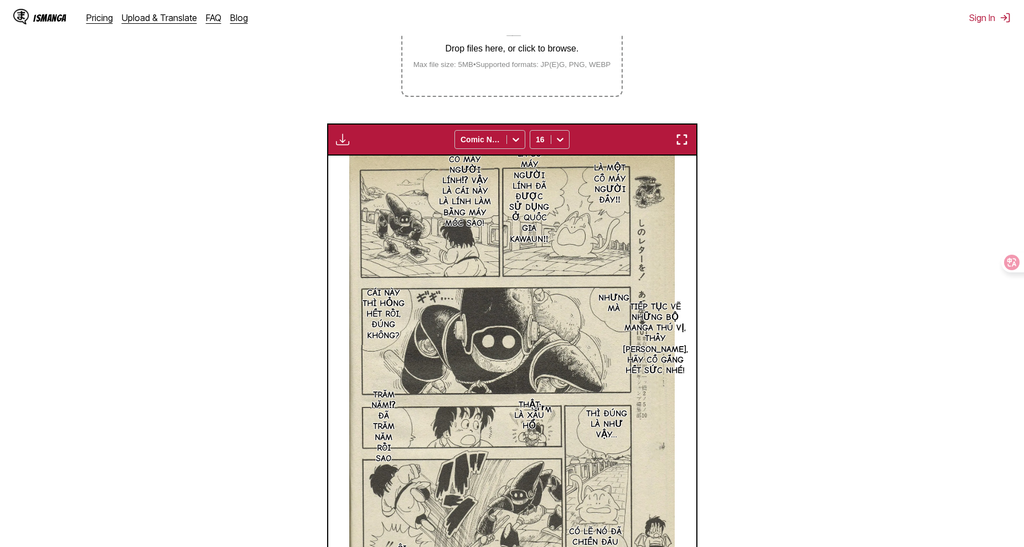
click at [338, 133] on img "button" at bounding box center [342, 139] width 13 height 13
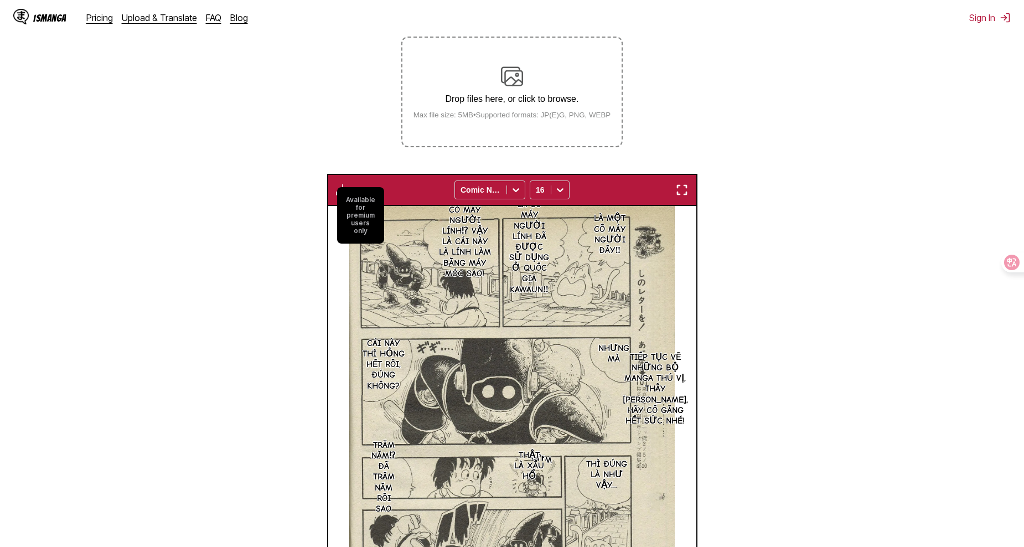
scroll to position [202, 0]
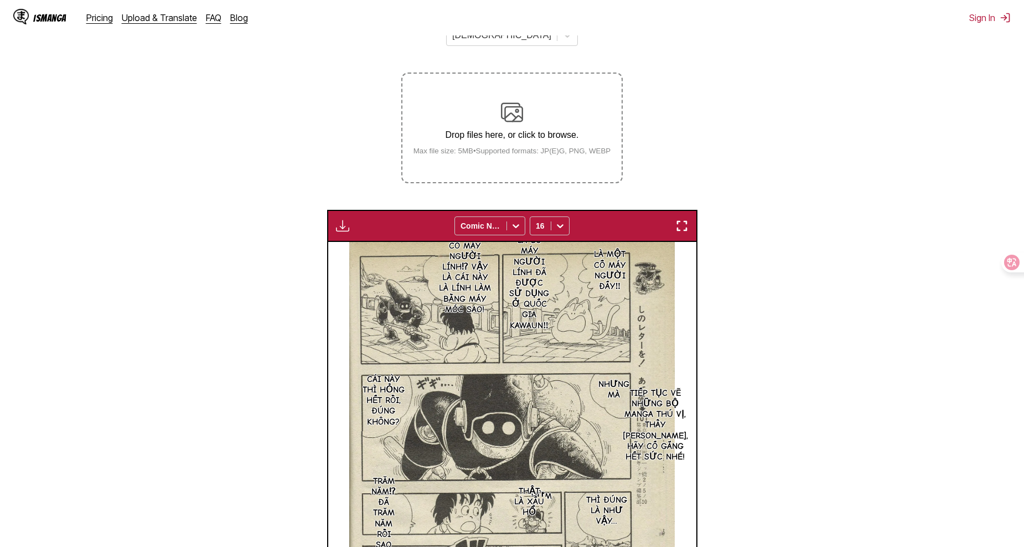
click at [988, 24] on div "IsManga Pricing Upload & Translate FAQ Blog Sign In Pricing Upload & Translate …" at bounding box center [512, 17] width 1024 height 35
click at [987, 17] on button "Sign In" at bounding box center [990, 17] width 42 height 11
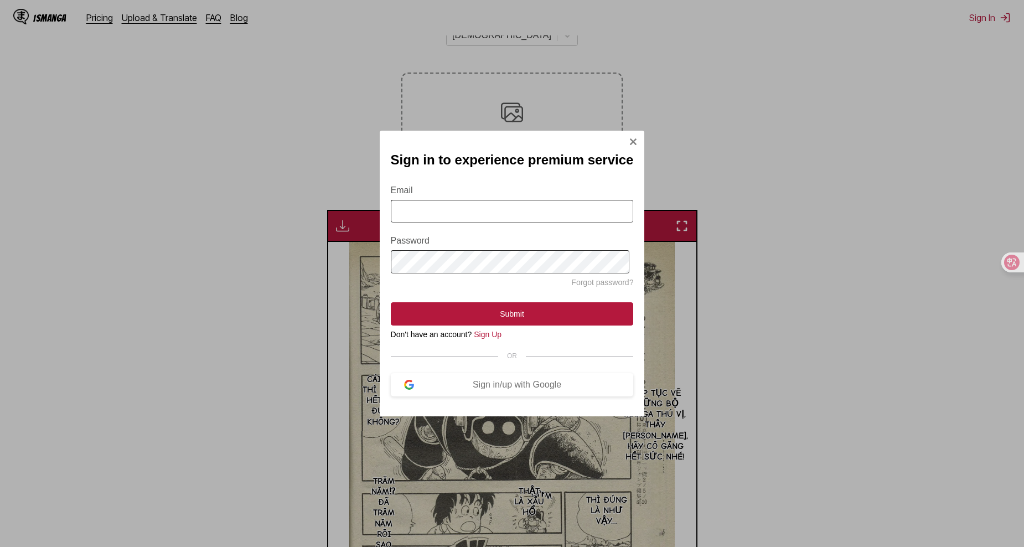
click at [431, 216] on input "Email" at bounding box center [512, 211] width 243 height 23
click at [629, 138] on img "Sign In Modal" at bounding box center [633, 141] width 9 height 9
